Goal: Find specific page/section: Find specific page/section

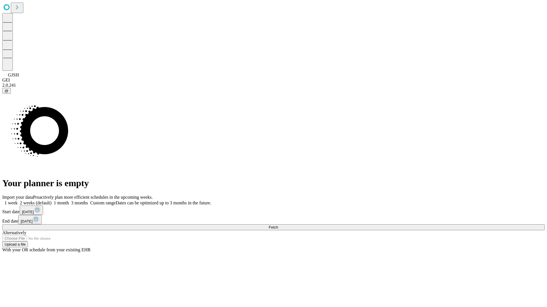
click at [278, 225] on span "Fetch" at bounding box center [272, 227] width 9 height 4
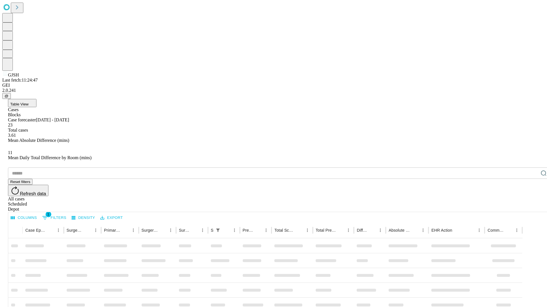
click at [532, 207] on div "Depot" at bounding box center [279, 209] width 542 height 5
